Goal: Information Seeking & Learning: Learn about a topic

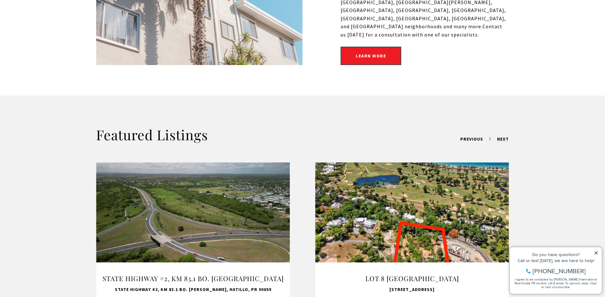
scroll to position [437, 0]
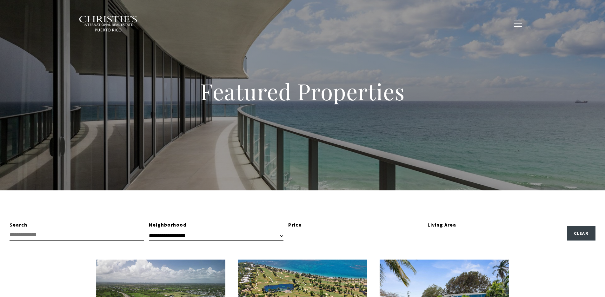
type input "**********"
type input "*********"
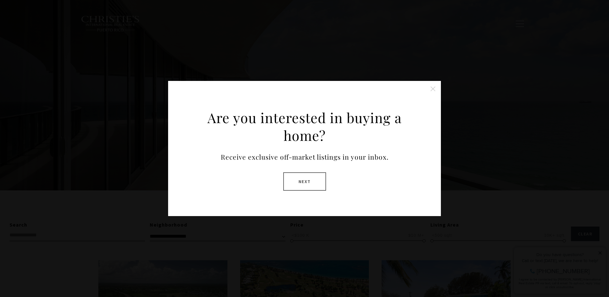
click at [297, 184] on button "Next" at bounding box center [304, 181] width 43 height 18
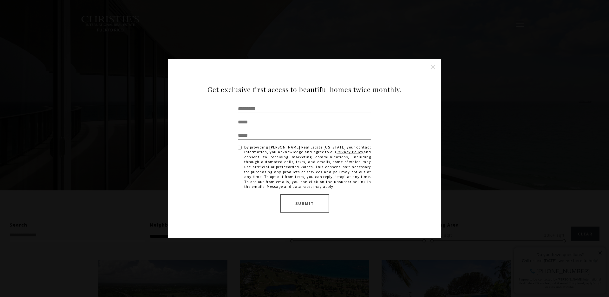
click at [522, 244] on div "Are you interested in buying a home? Receive exclusive off-market listings in y…" at bounding box center [304, 148] width 609 height 297
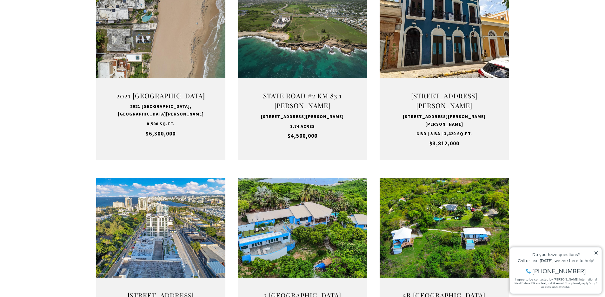
scroll to position [657, 0]
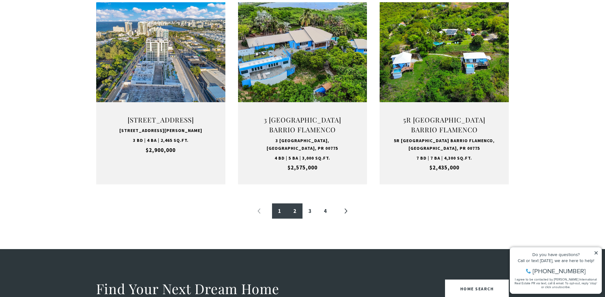
click at [295, 206] on link "2" at bounding box center [294, 210] width 15 height 15
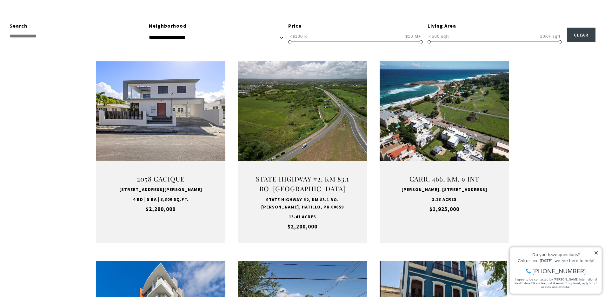
scroll to position [190, 0]
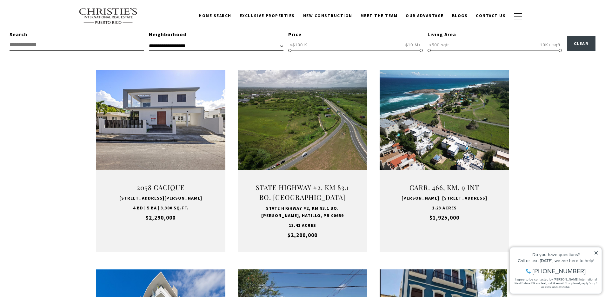
click at [596, 252] on icon at bounding box center [596, 253] width 4 height 4
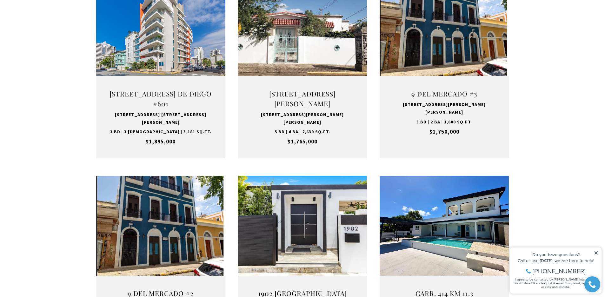
scroll to position [549, 0]
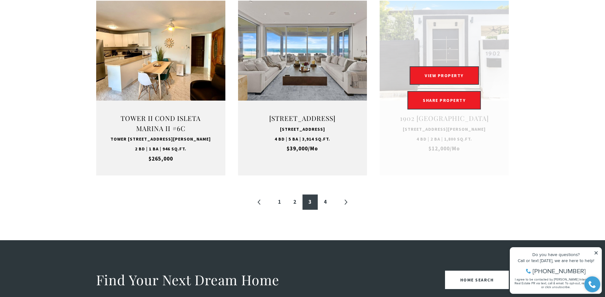
scroll to position [689, 0]
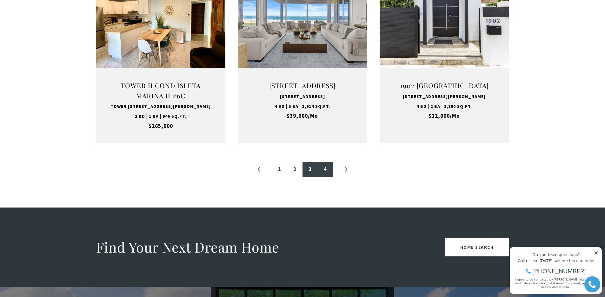
click at [325, 177] on link "4" at bounding box center [325, 169] width 15 height 15
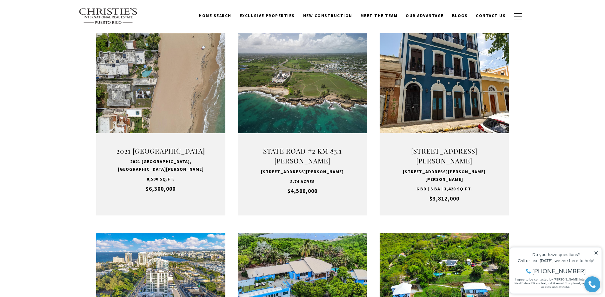
scroll to position [190, 0]
